Goal: Task Accomplishment & Management: Manage account settings

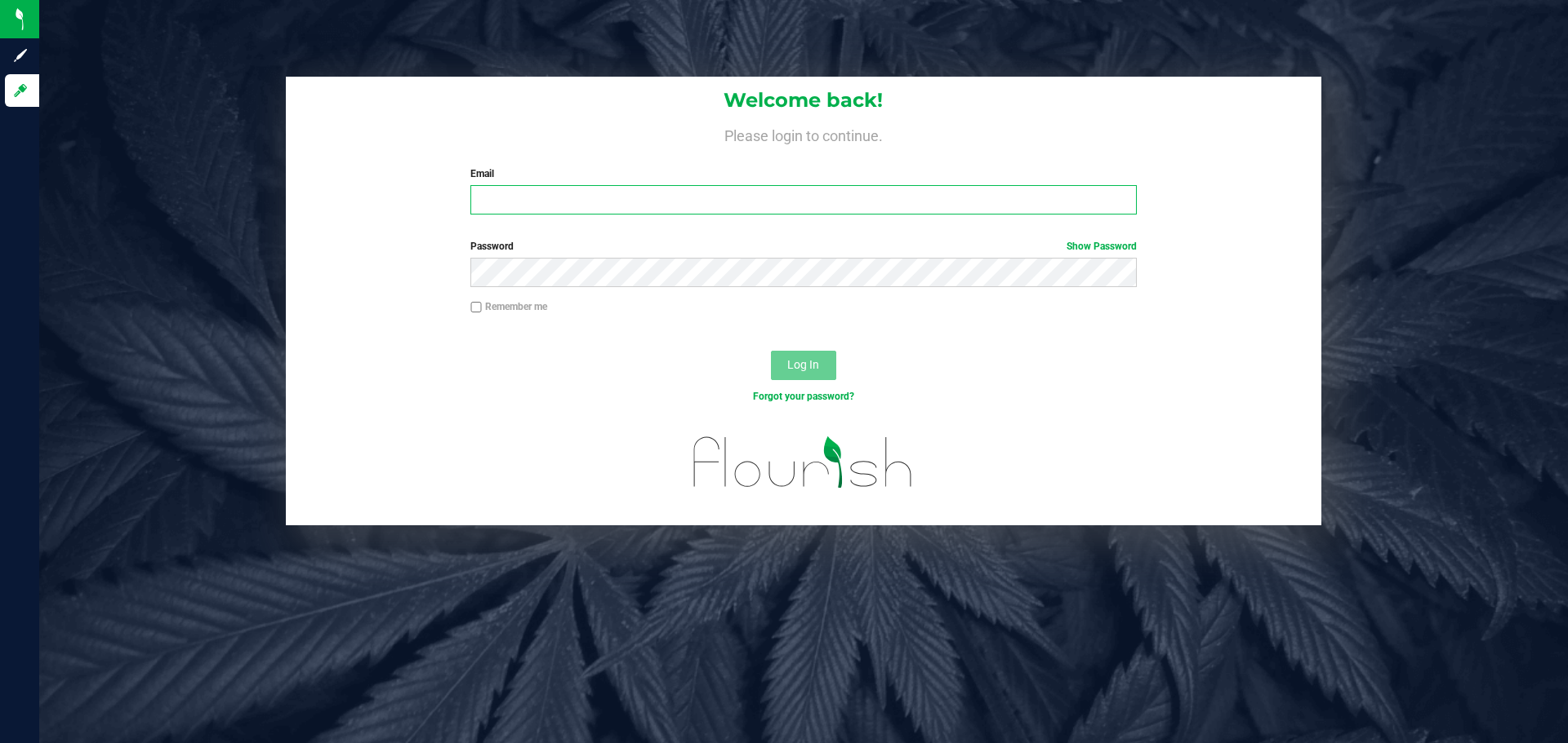
click at [813, 198] on input "Email" at bounding box center [803, 200] width 666 height 30
type input "[EMAIL_ADDRESS][DOMAIN_NAME]"
click at [770, 351] on button "Log In" at bounding box center [803, 365] width 65 height 30
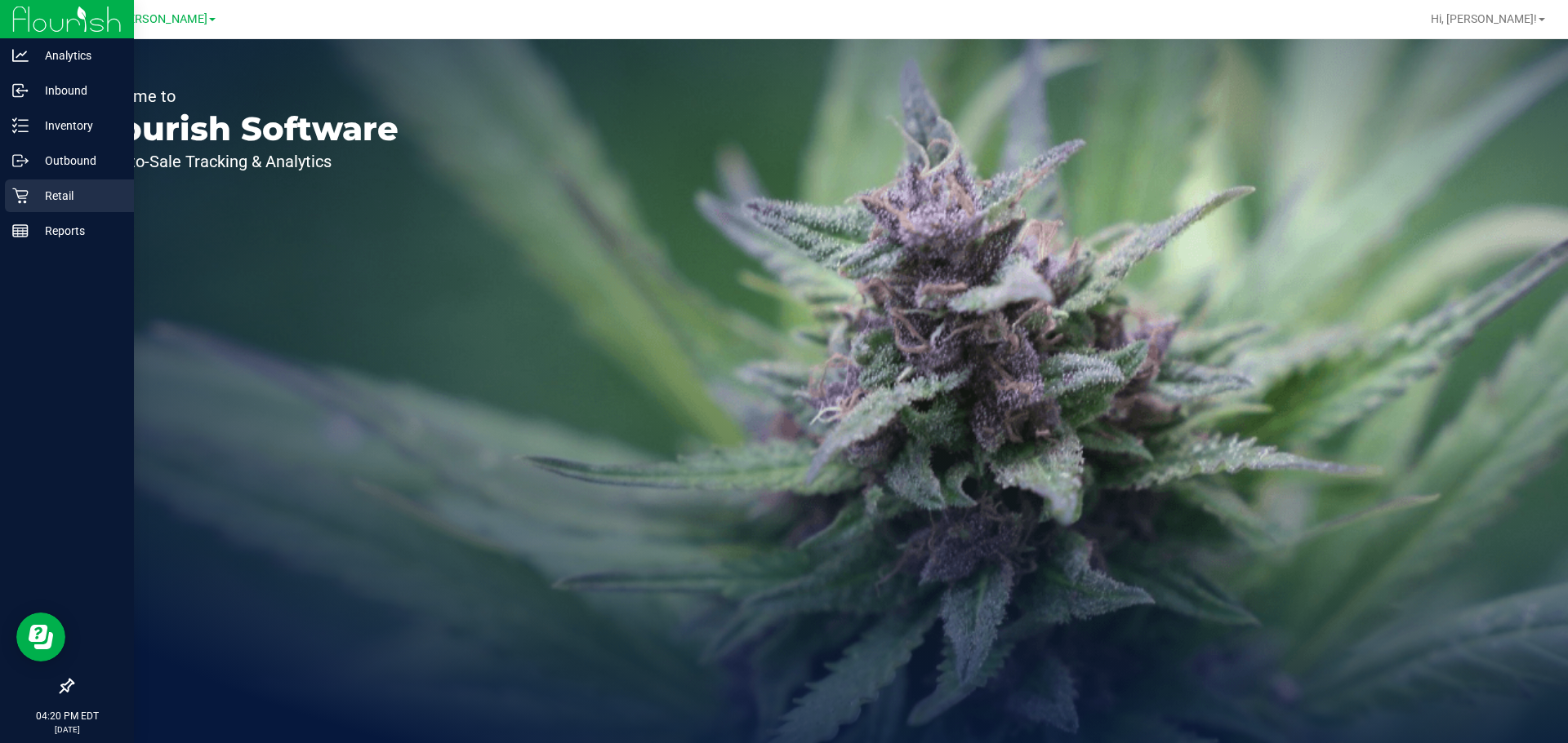
click at [19, 190] on icon at bounding box center [20, 195] width 17 height 17
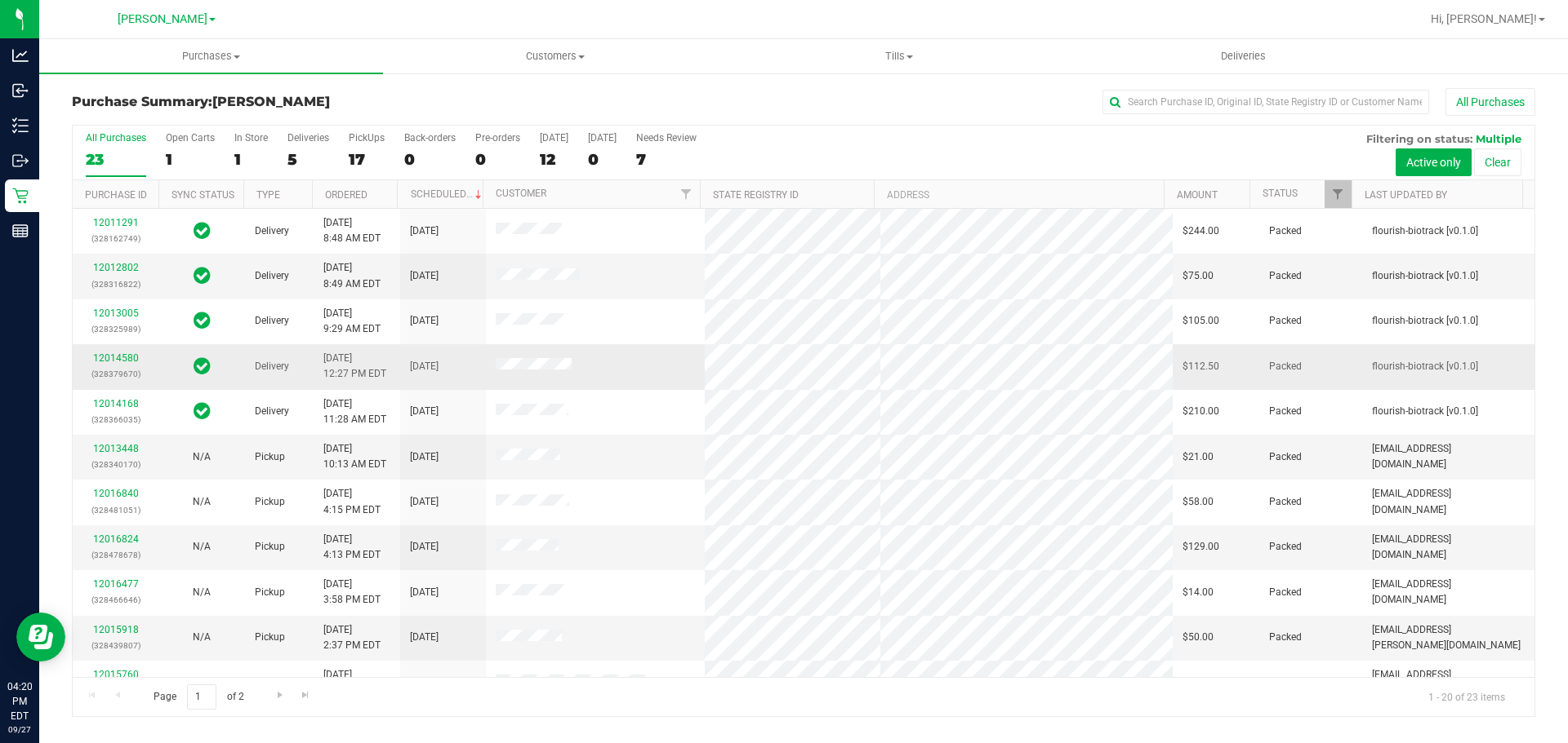
click at [585, 348] on td at bounding box center [596, 366] width 220 height 44
click at [801, 104] on div "All Purchases" at bounding box center [1047, 102] width 976 height 28
click at [209, 31] on div "[PERSON_NAME]" at bounding box center [166, 18] width 238 height 25
click at [180, 65] on uib-tab-heading "Purchases Summary of purchases Fulfillment All purchases" at bounding box center [211, 56] width 344 height 34
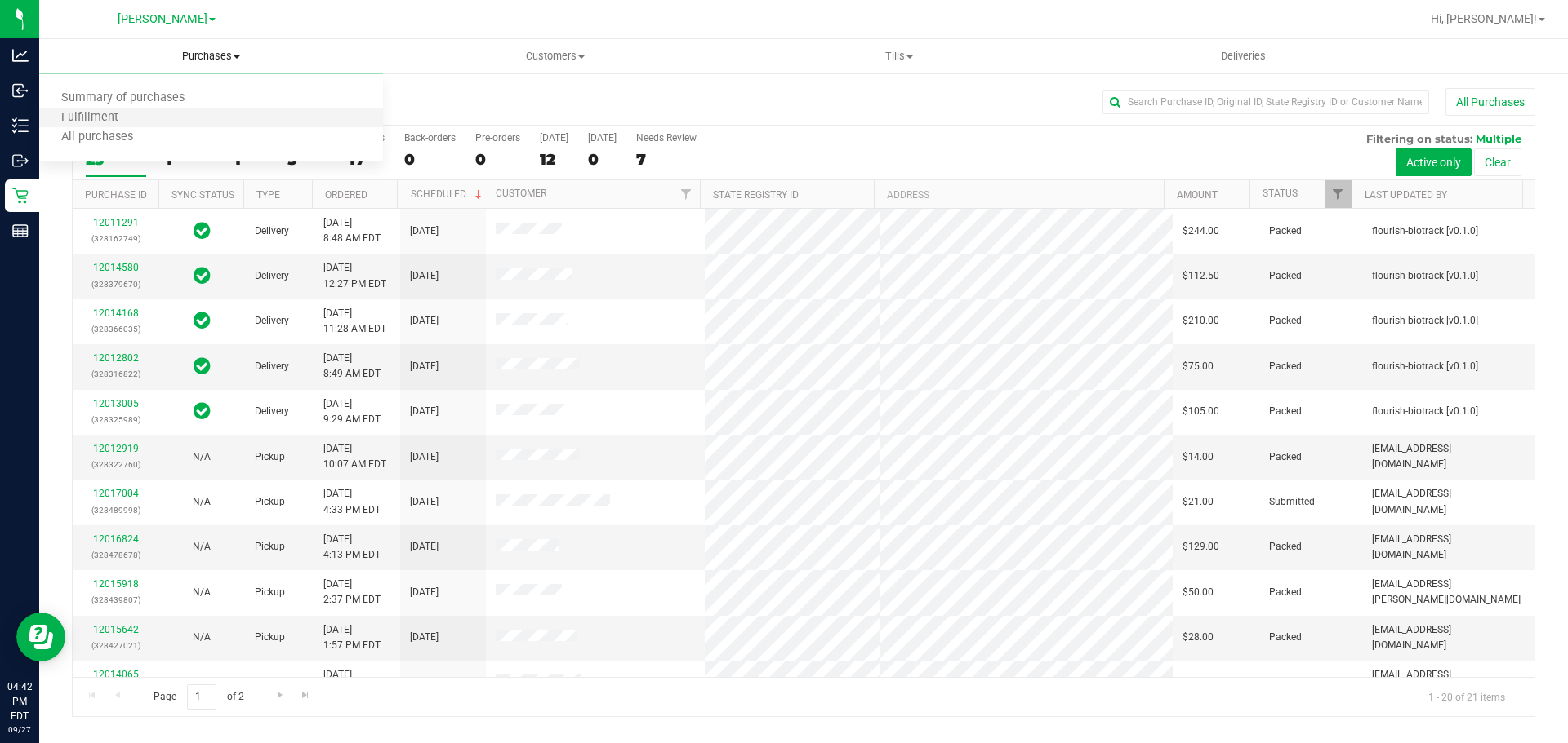
click at [134, 126] on li "Fulfillment" at bounding box center [211, 118] width 344 height 19
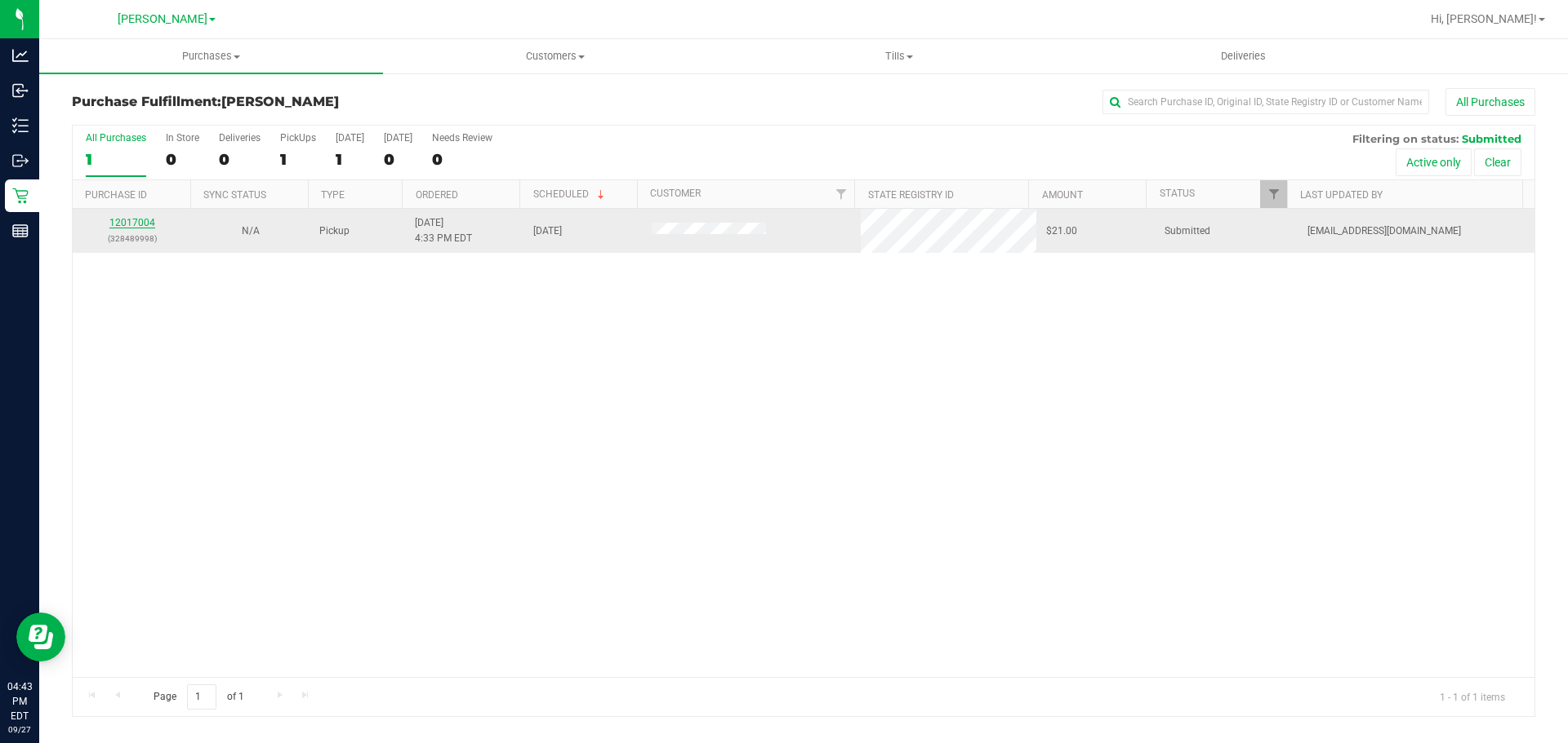
click at [140, 222] on link "12017004" at bounding box center [132, 222] width 45 height 11
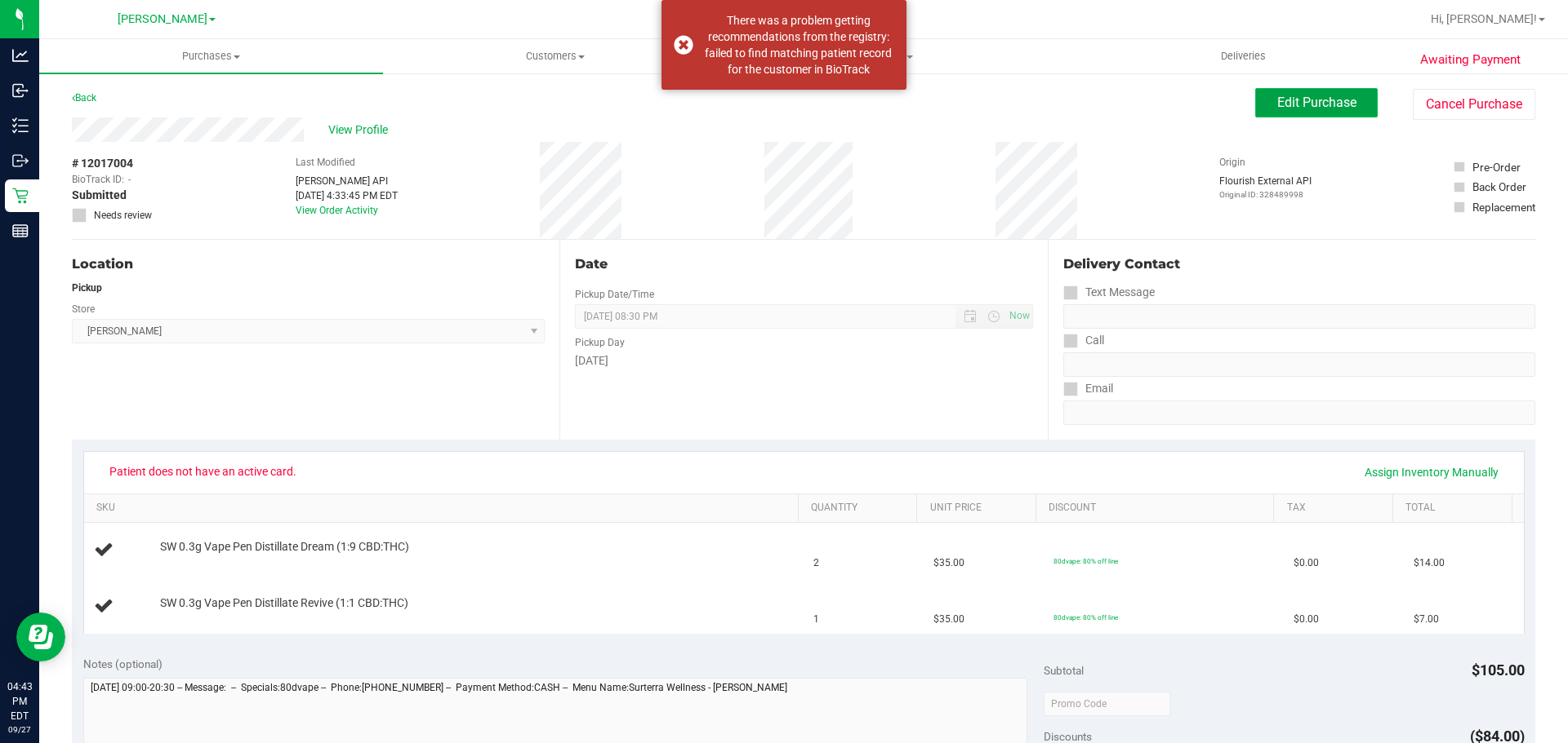
click at [1289, 92] on button "Edit Purchase" at bounding box center [1316, 103] width 122 height 30
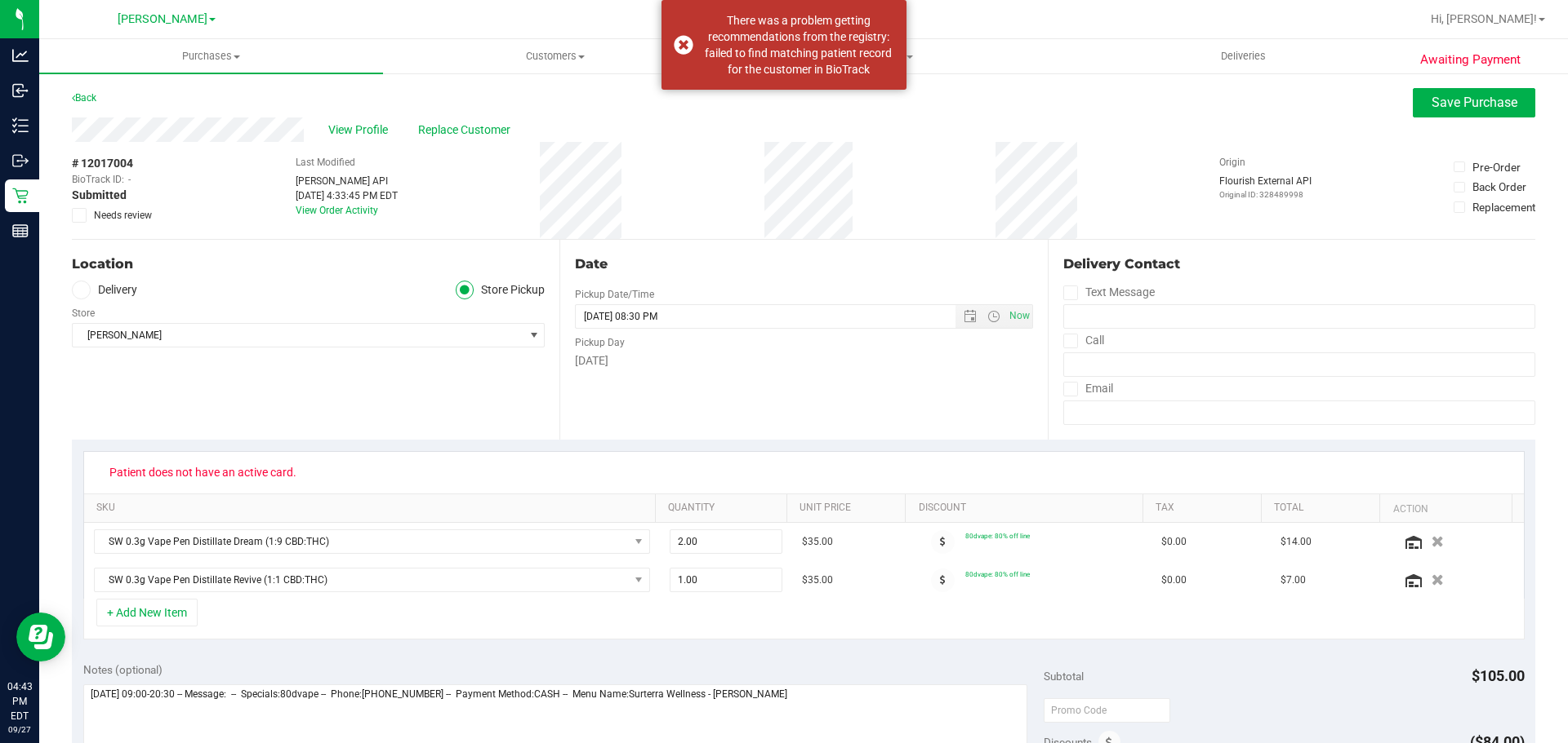
click at [126, 215] on span "Needs review" at bounding box center [123, 215] width 58 height 15
click at [0, 0] on input "Needs review" at bounding box center [0, 0] width 0 height 0
click at [1448, 83] on div "Awaiting Payment Back Save Purchase View Profile Replace Customer # 12017004 Bi…" at bounding box center [804, 714] width 1529 height 1286
click at [1455, 100] on span "Save Purchase" at bounding box center [1474, 103] width 86 height 16
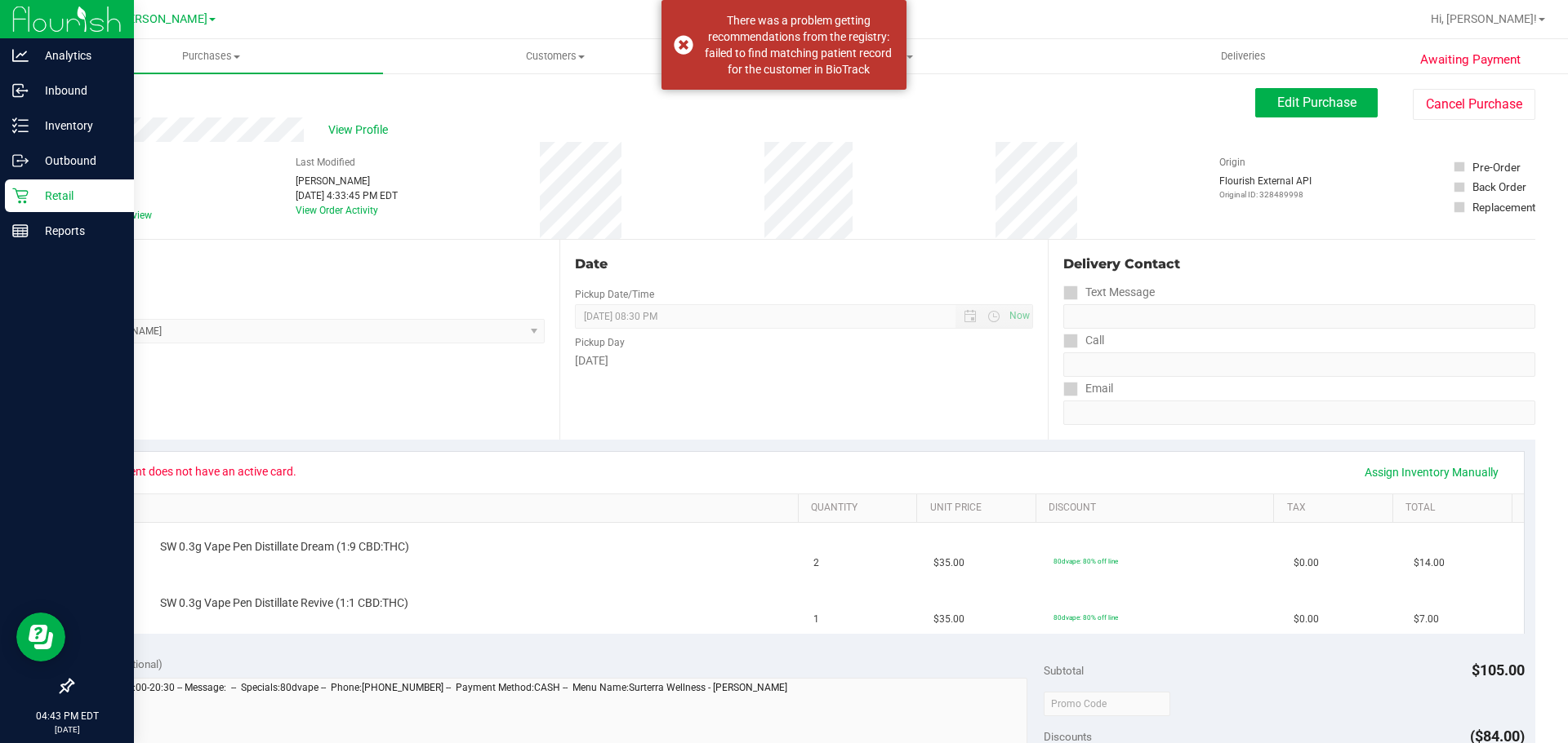
click at [65, 194] on p "Retail" at bounding box center [78, 195] width 98 height 19
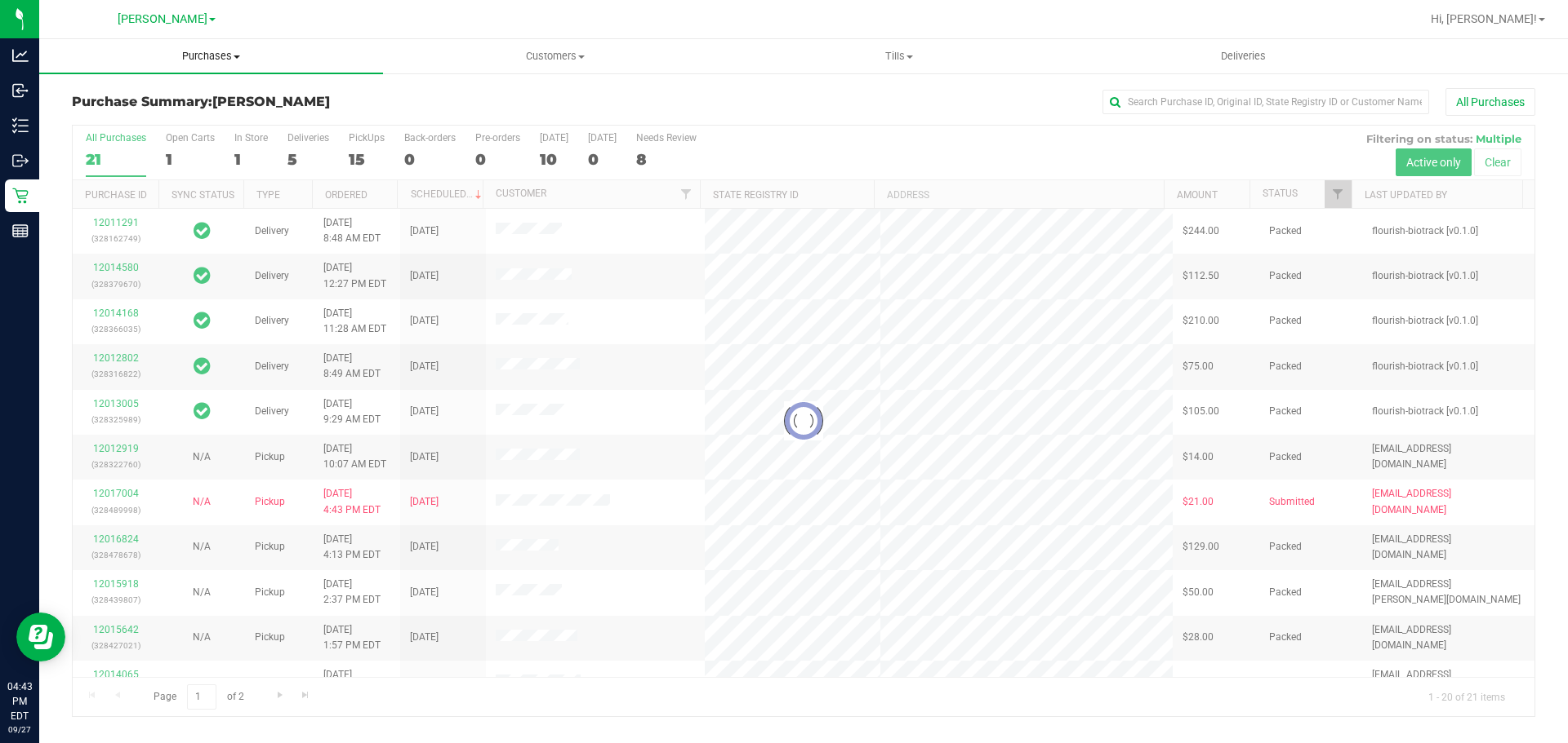
click at [209, 59] on span "Purchases" at bounding box center [211, 56] width 344 height 15
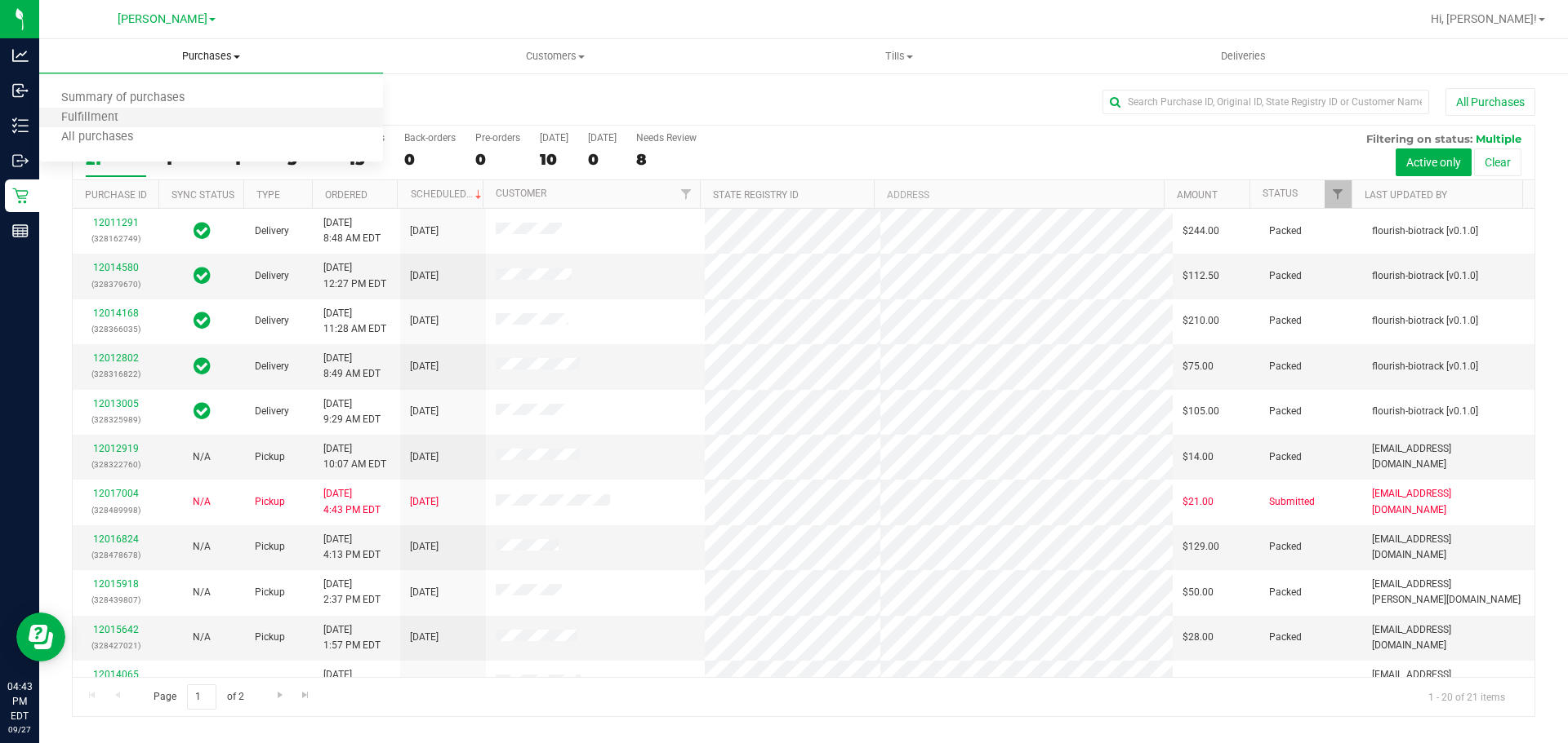
click at [159, 120] on li "Fulfillment" at bounding box center [211, 118] width 344 height 19
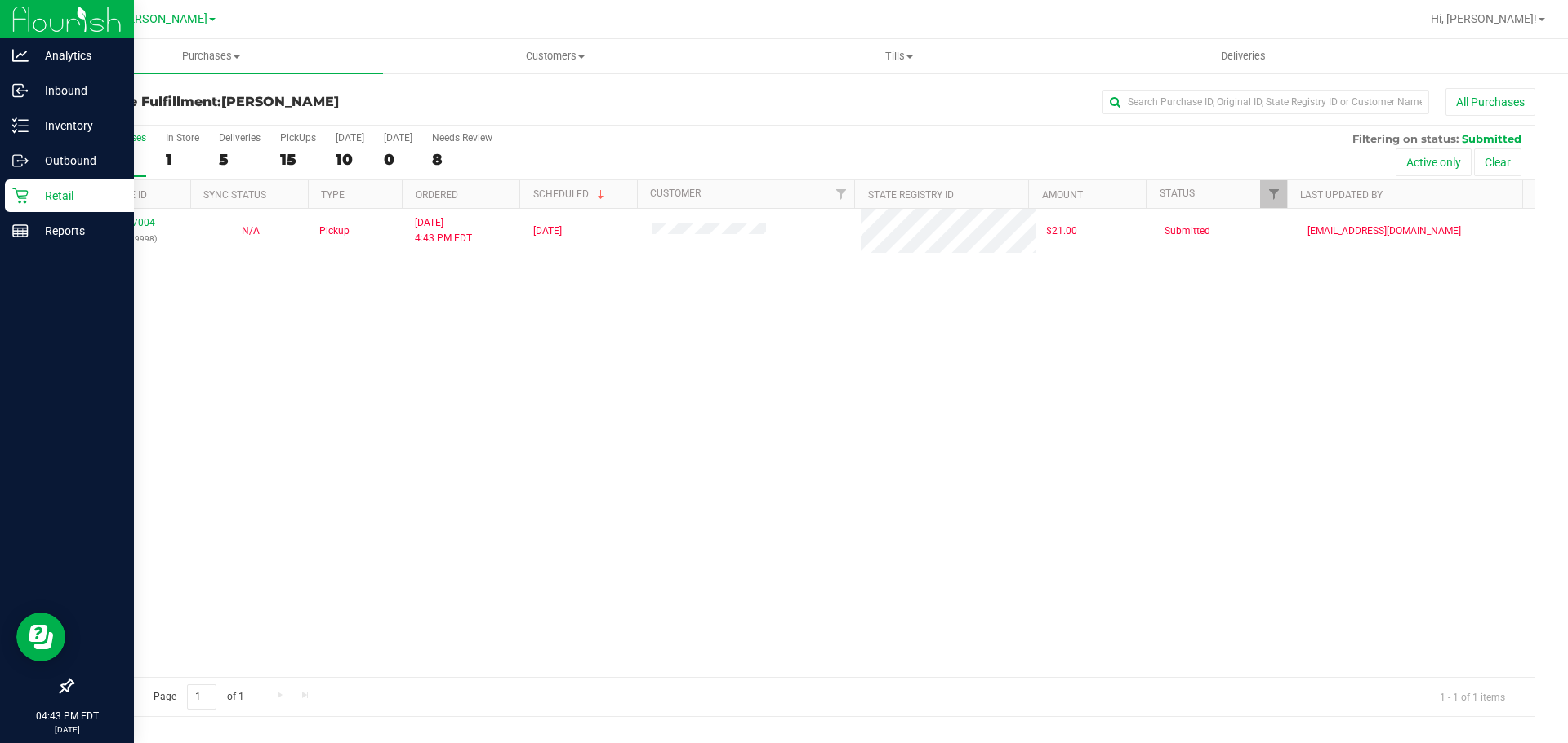
click at [69, 196] on p "Retail" at bounding box center [78, 195] width 98 height 19
